Goal: Navigation & Orientation: Find specific page/section

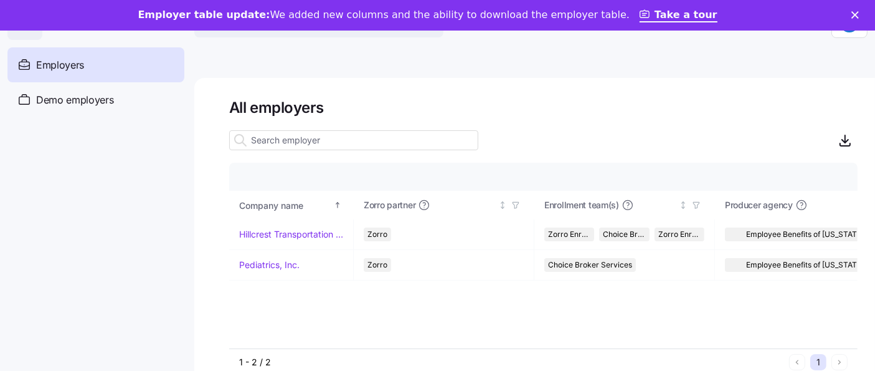
click at [859, 12] on polygon "Close" at bounding box center [854, 14] width 7 height 7
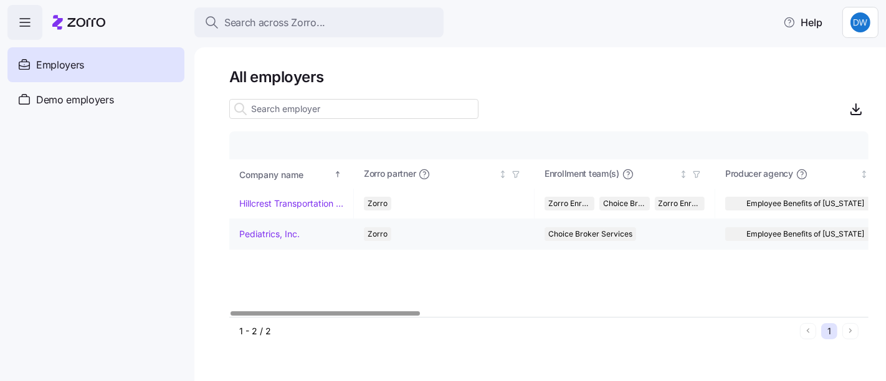
click at [274, 234] on link "Pediatrics, Inc." at bounding box center [269, 234] width 60 height 12
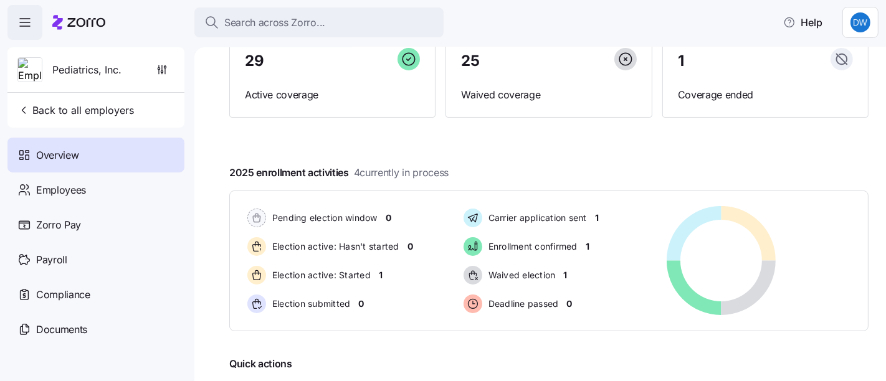
scroll to position [115, 0]
